Goal: Transaction & Acquisition: Register for event/course

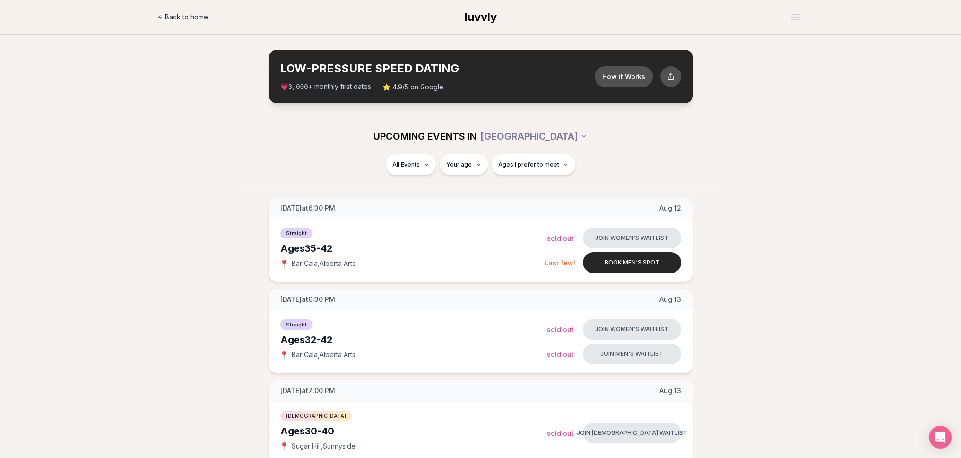
click at [195, 18] on span "Back to home" at bounding box center [186, 16] width 43 height 9
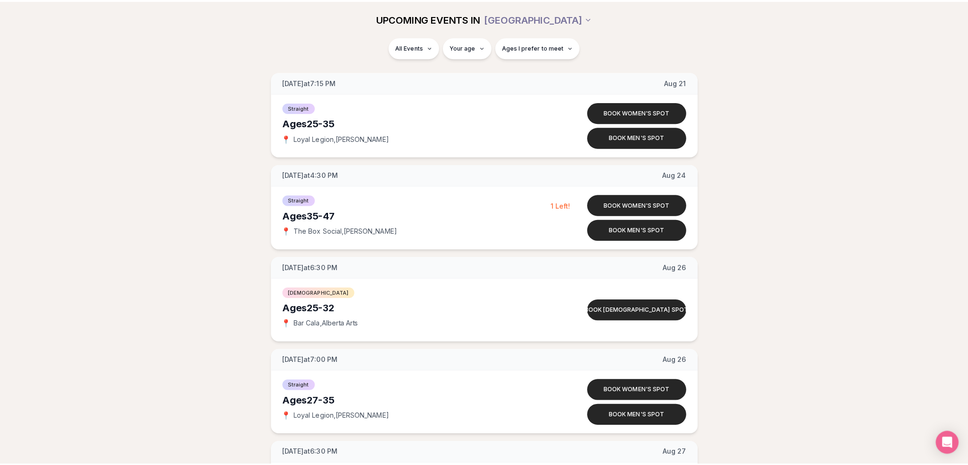
scroll to position [1229, 0]
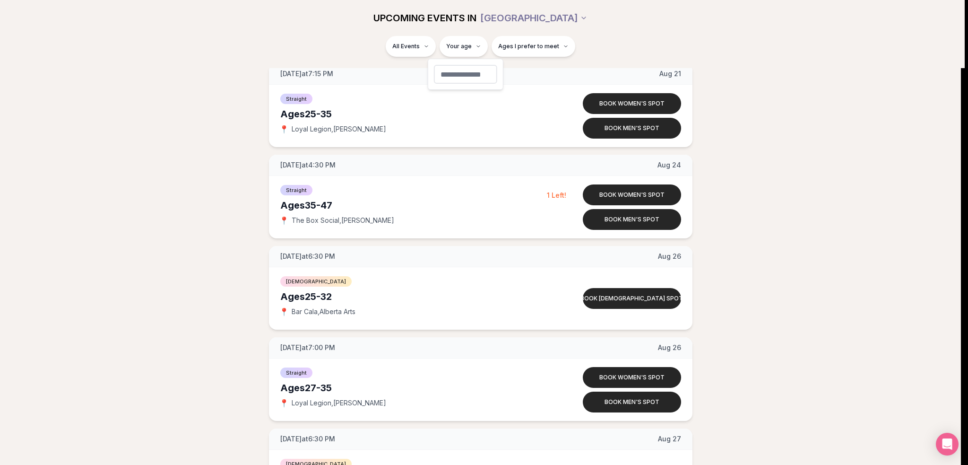
click at [465, 72] on input "number" at bounding box center [465, 74] width 63 height 19
type input "**"
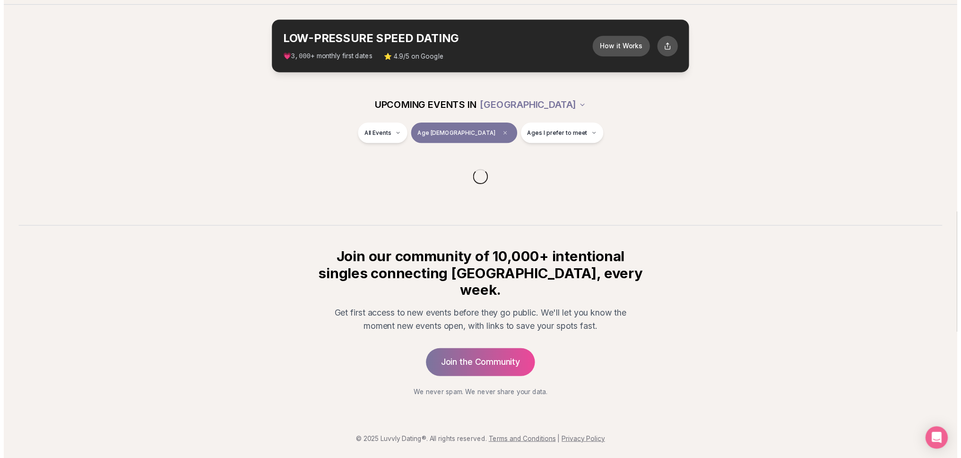
scroll to position [12, 0]
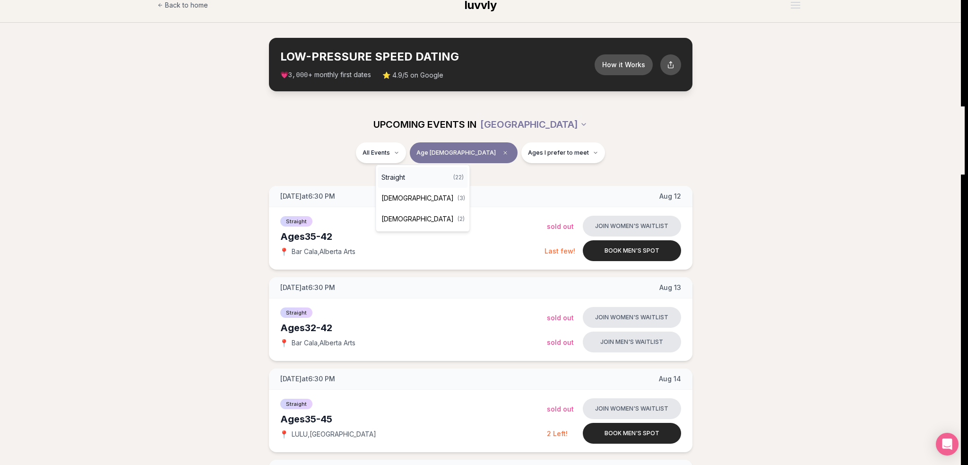
click at [419, 175] on div "Straight ( 22 )" at bounding box center [423, 177] width 90 height 21
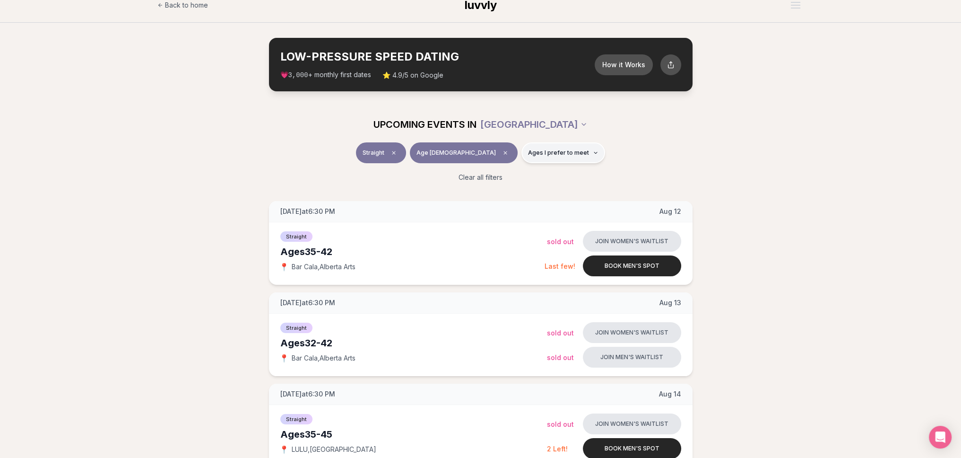
click at [528, 154] on span "Ages I prefer to meet" at bounding box center [558, 153] width 61 height 8
click at [516, 175] on span "Younger than me" at bounding box center [531, 175] width 53 height 9
click at [499, 175] on button "Younger than me" at bounding box center [496, 176] width 8 height 8
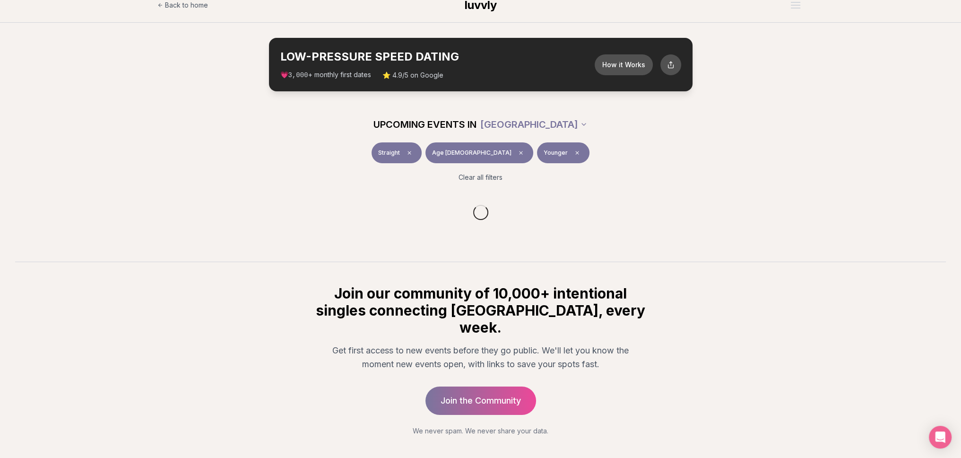
click at [270, 180] on div "Clear all filters" at bounding box center [480, 177] width 529 height 21
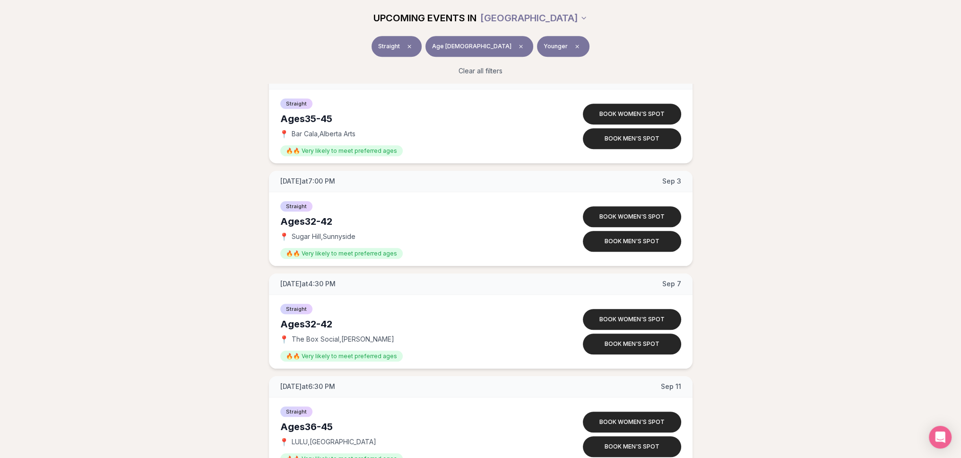
scroll to position [1241, 0]
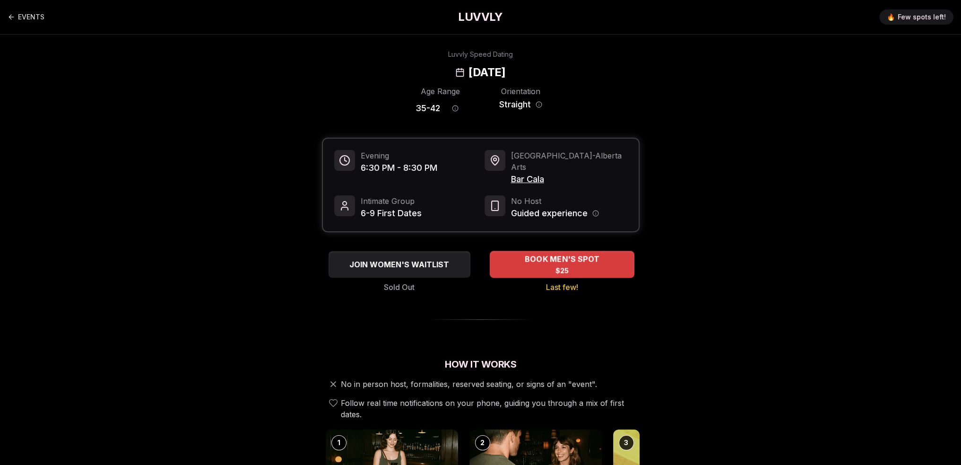
click at [535, 254] on div "BOOK MEN'S SPOT $25" at bounding box center [562, 264] width 145 height 26
